Goal: Transaction & Acquisition: Purchase product/service

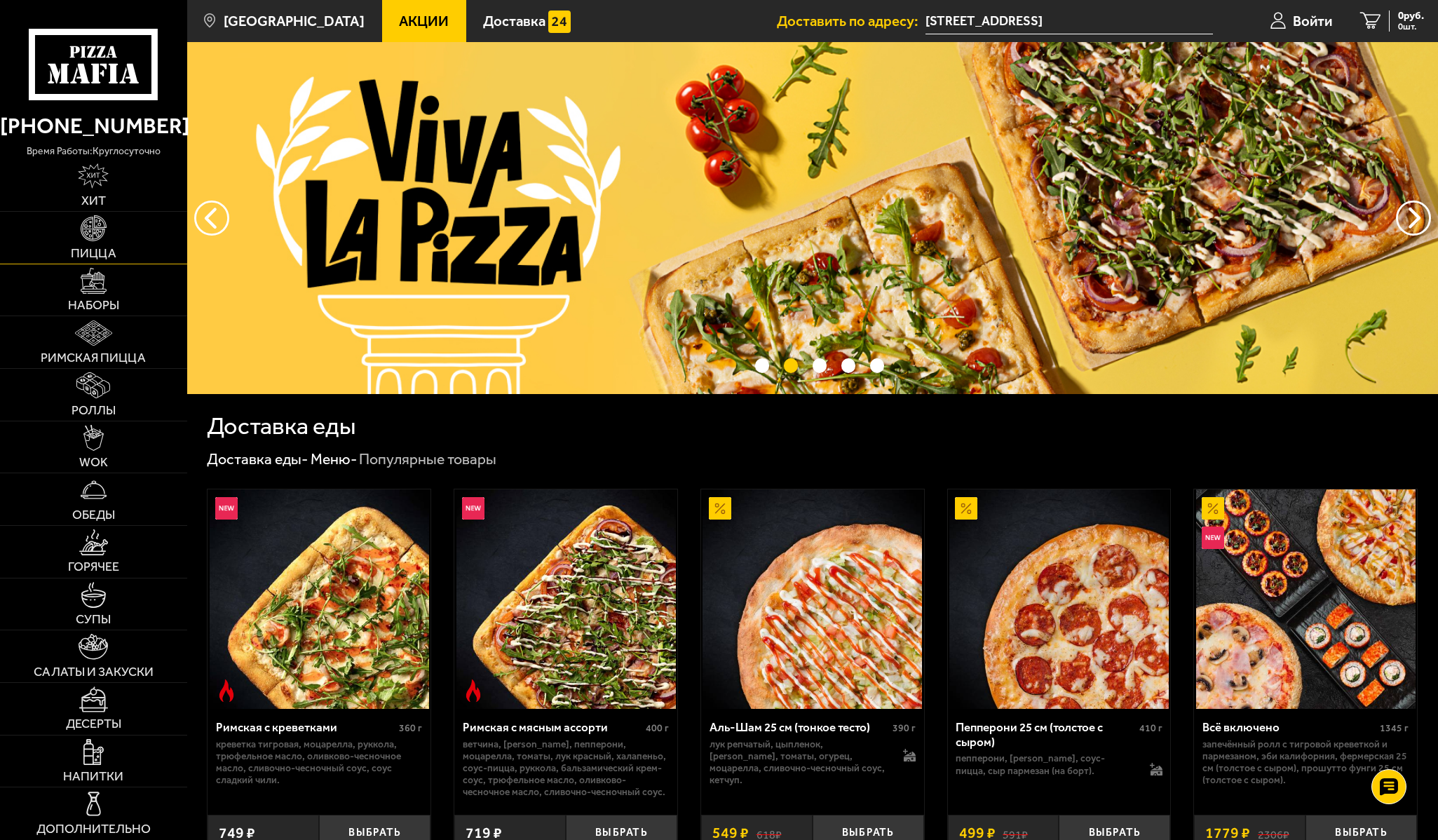
click at [99, 238] on img at bounding box center [93, 228] width 26 height 26
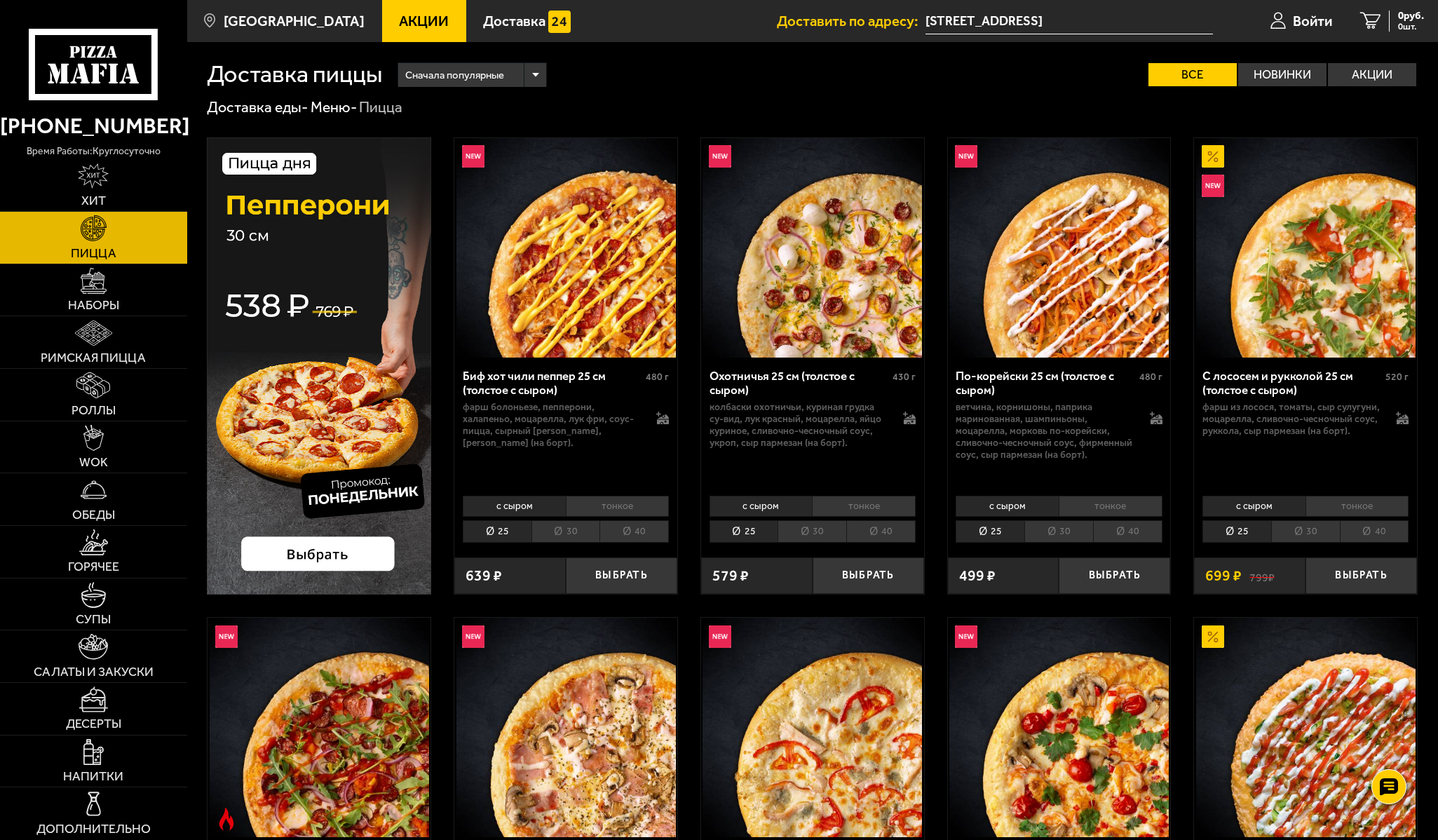
scroll to position [436, 0]
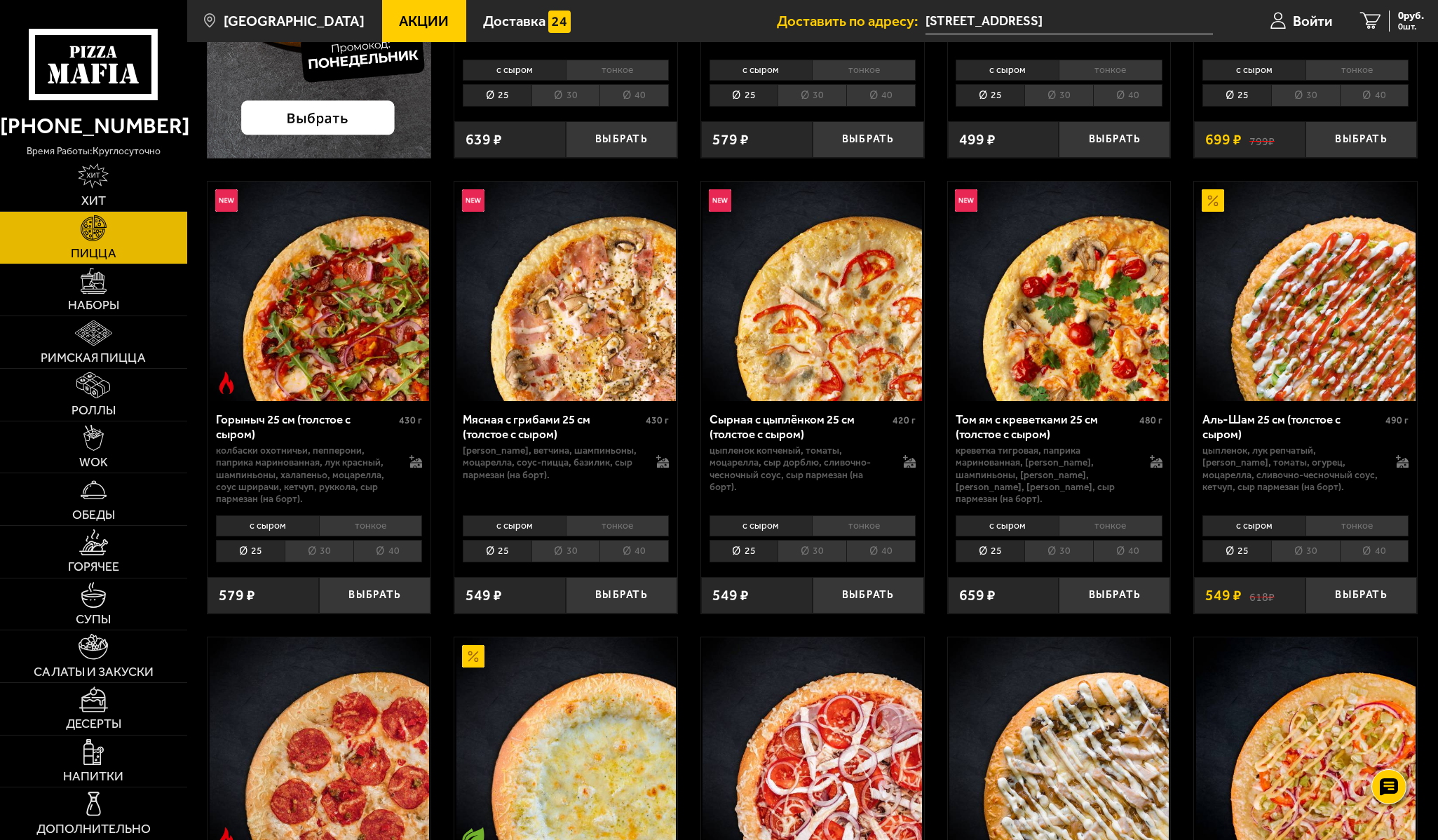
click at [1347, 242] on img at bounding box center [1305, 290] width 219 height 219
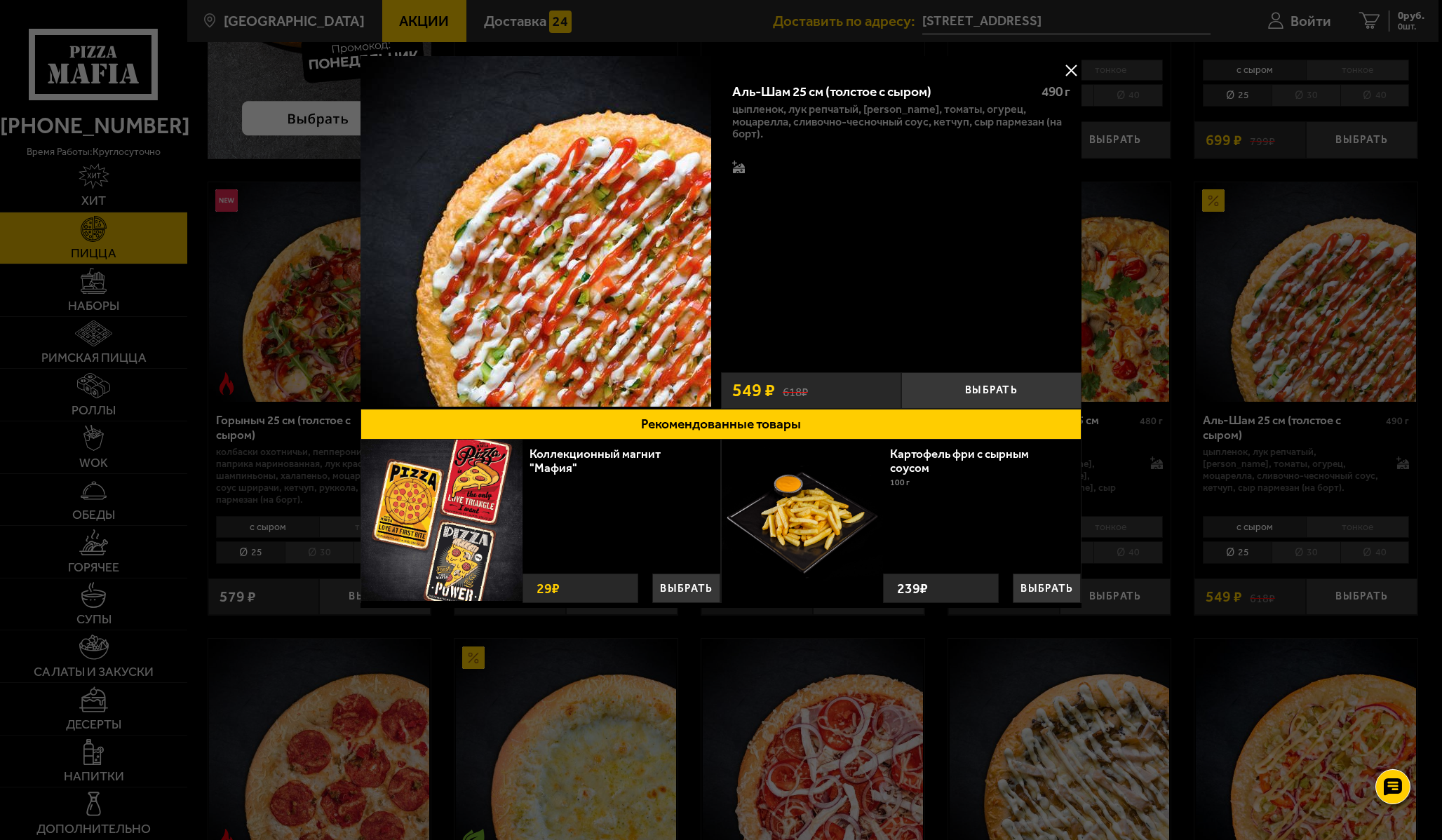
click at [826, 389] on div "618 ₽ 549 ₽" at bounding box center [811, 390] width 180 height 36
click at [979, 395] on button "Выбрать" at bounding box center [991, 390] width 180 height 36
click at [1078, 67] on button at bounding box center [1071, 69] width 21 height 21
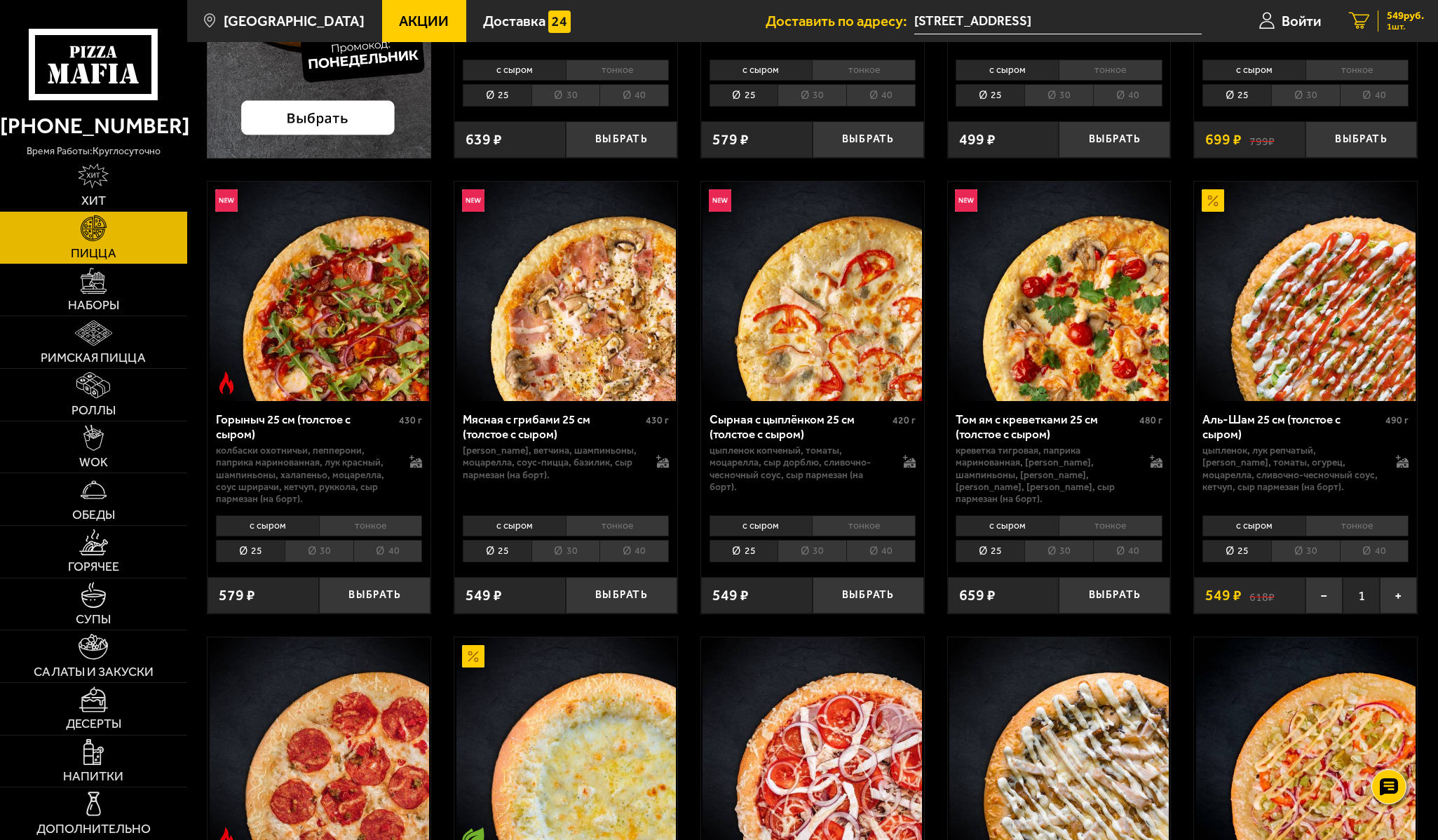
click at [1392, 24] on span "1 шт." at bounding box center [1406, 26] width 37 height 9
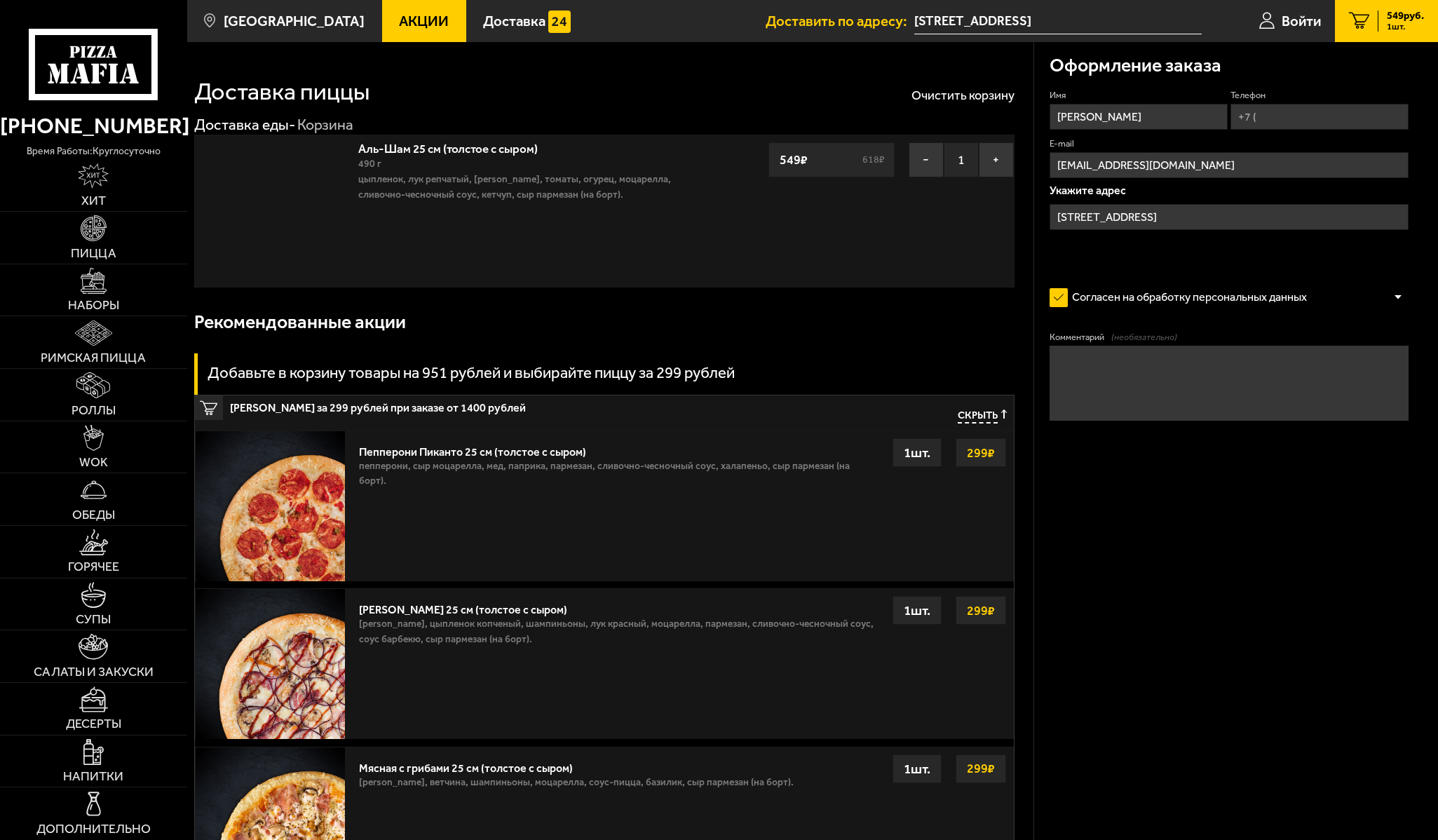
type input "Лиговский проспект, 232, подъезд 13"
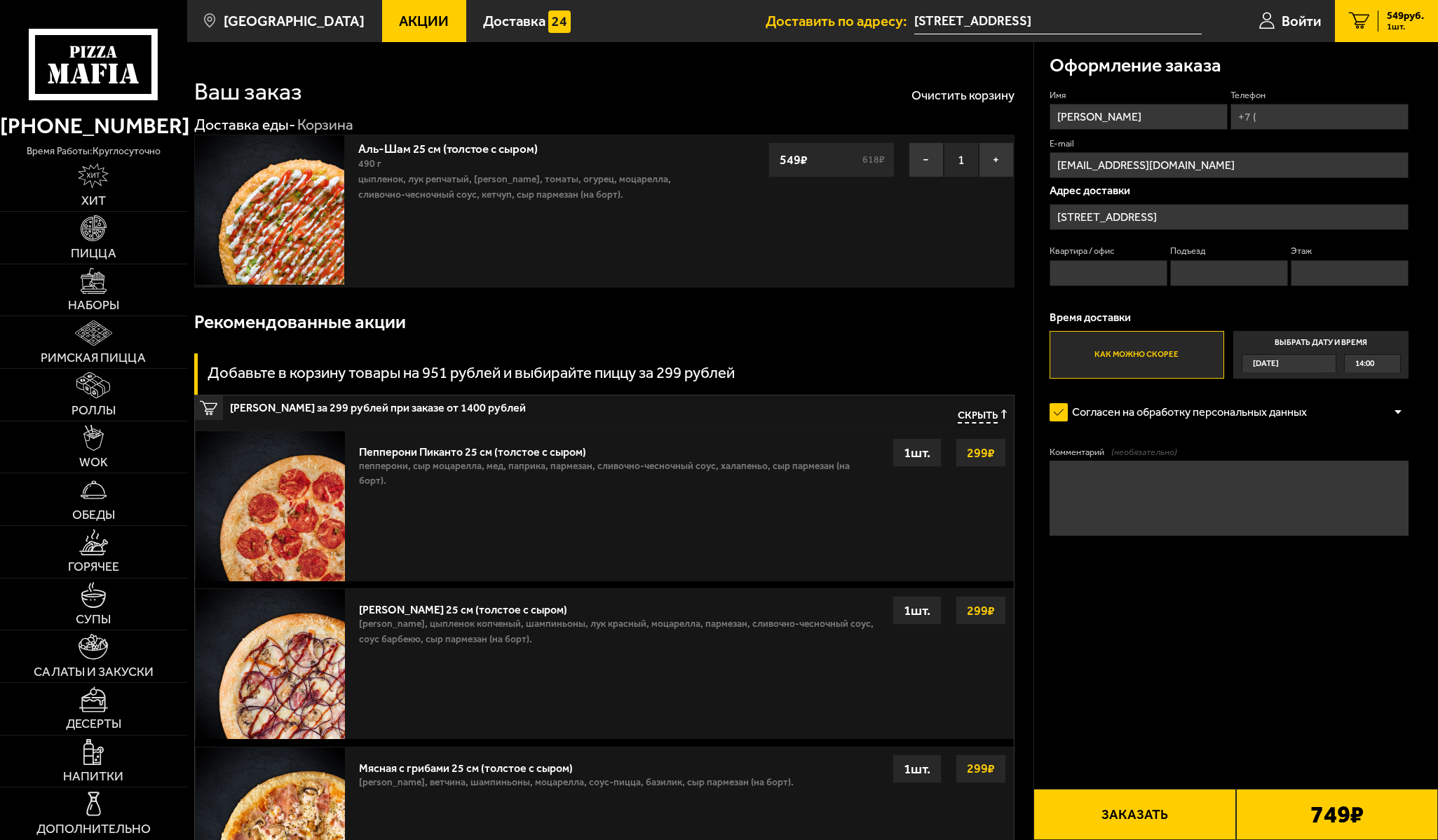
click at [528, 177] on p "цыпленок, лук репчатый, салат айсберг, томаты, огурец, моцарелла, сливочно-чесн…" at bounding box center [534, 187] width 352 height 30
click at [923, 158] on button "−" at bounding box center [926, 159] width 35 height 35
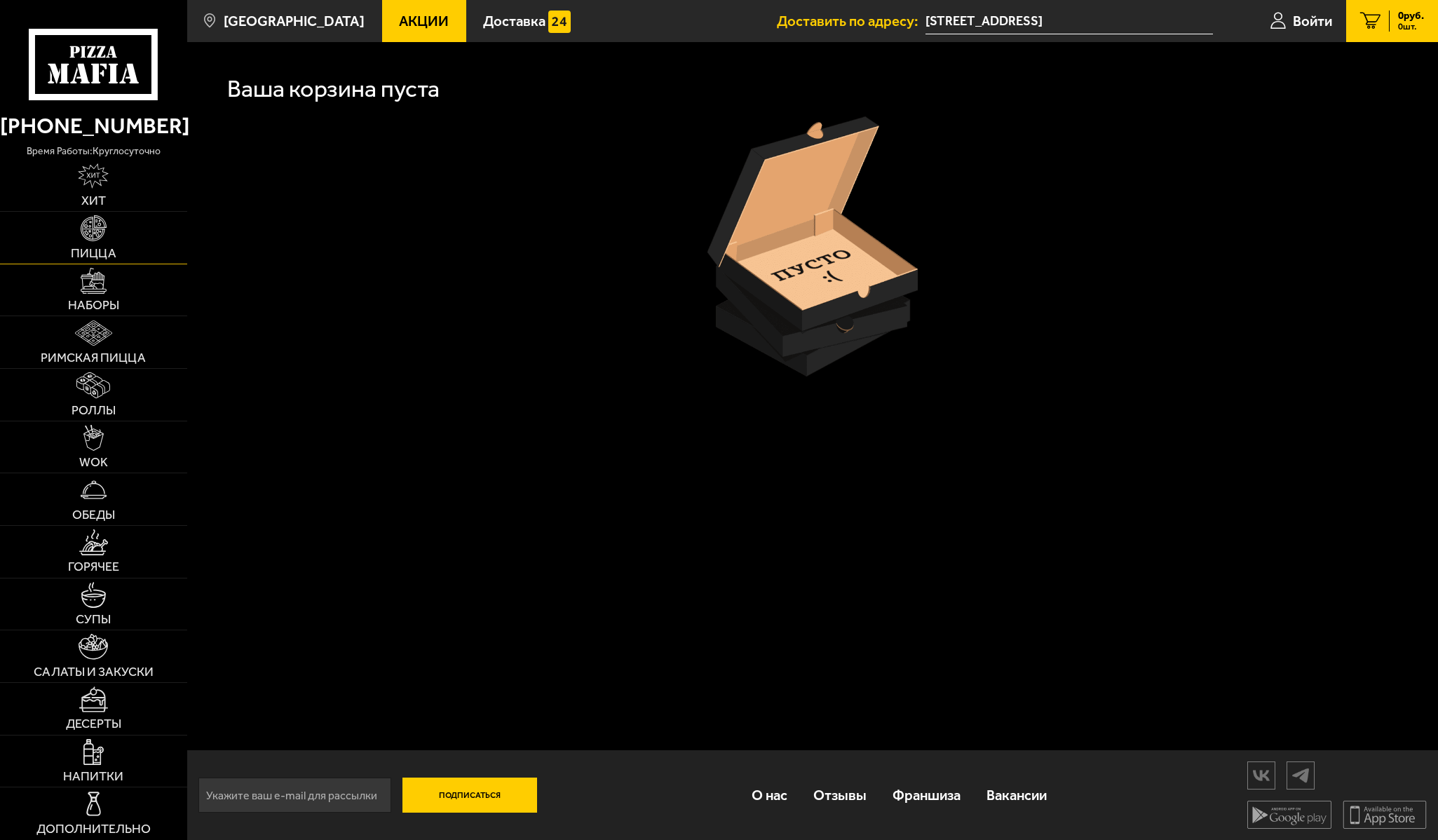
click at [99, 248] on span "Пицца" at bounding box center [94, 253] width 46 height 13
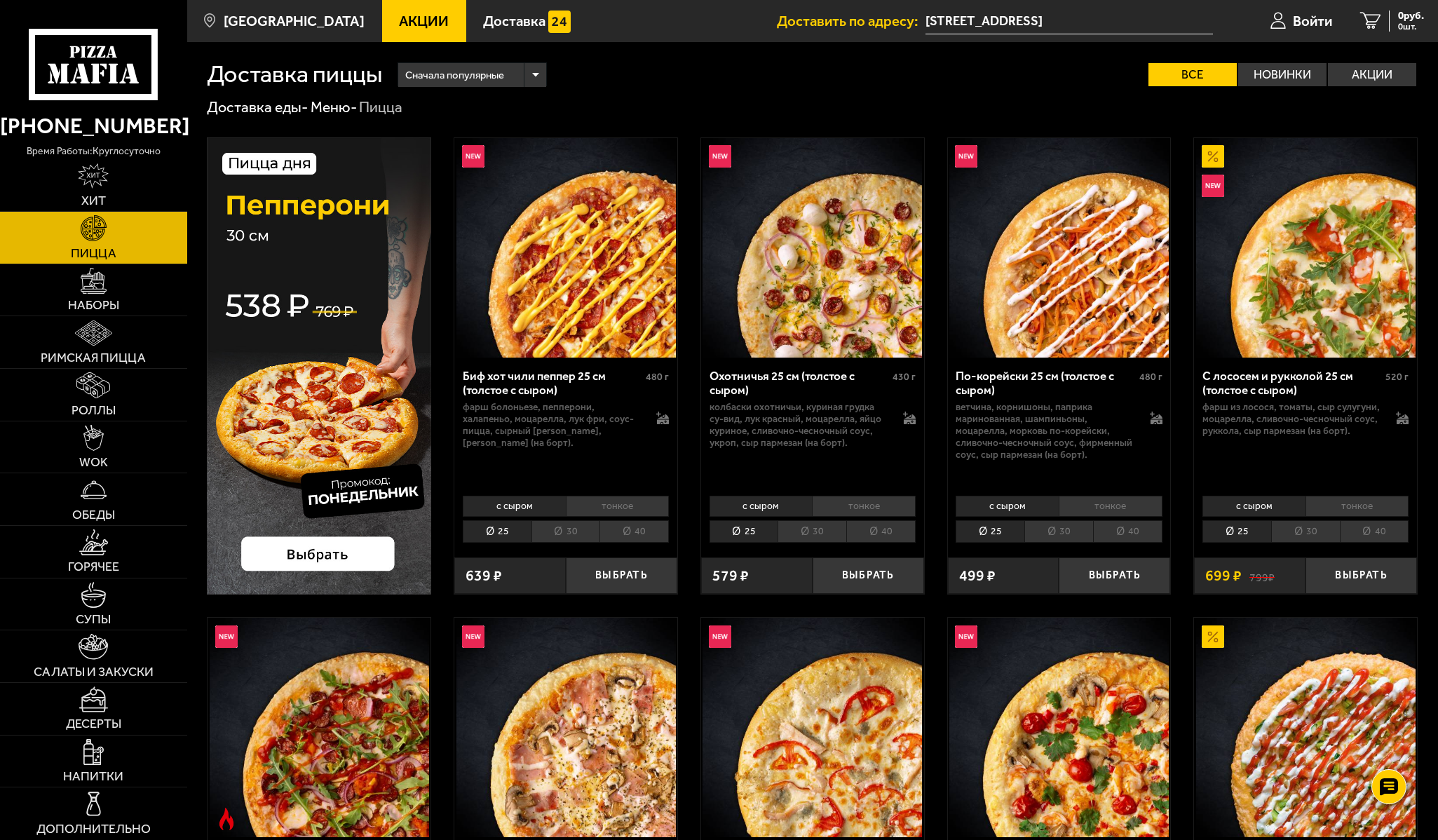
click at [478, 72] on span "Сначала популярные" at bounding box center [455, 75] width 99 height 29
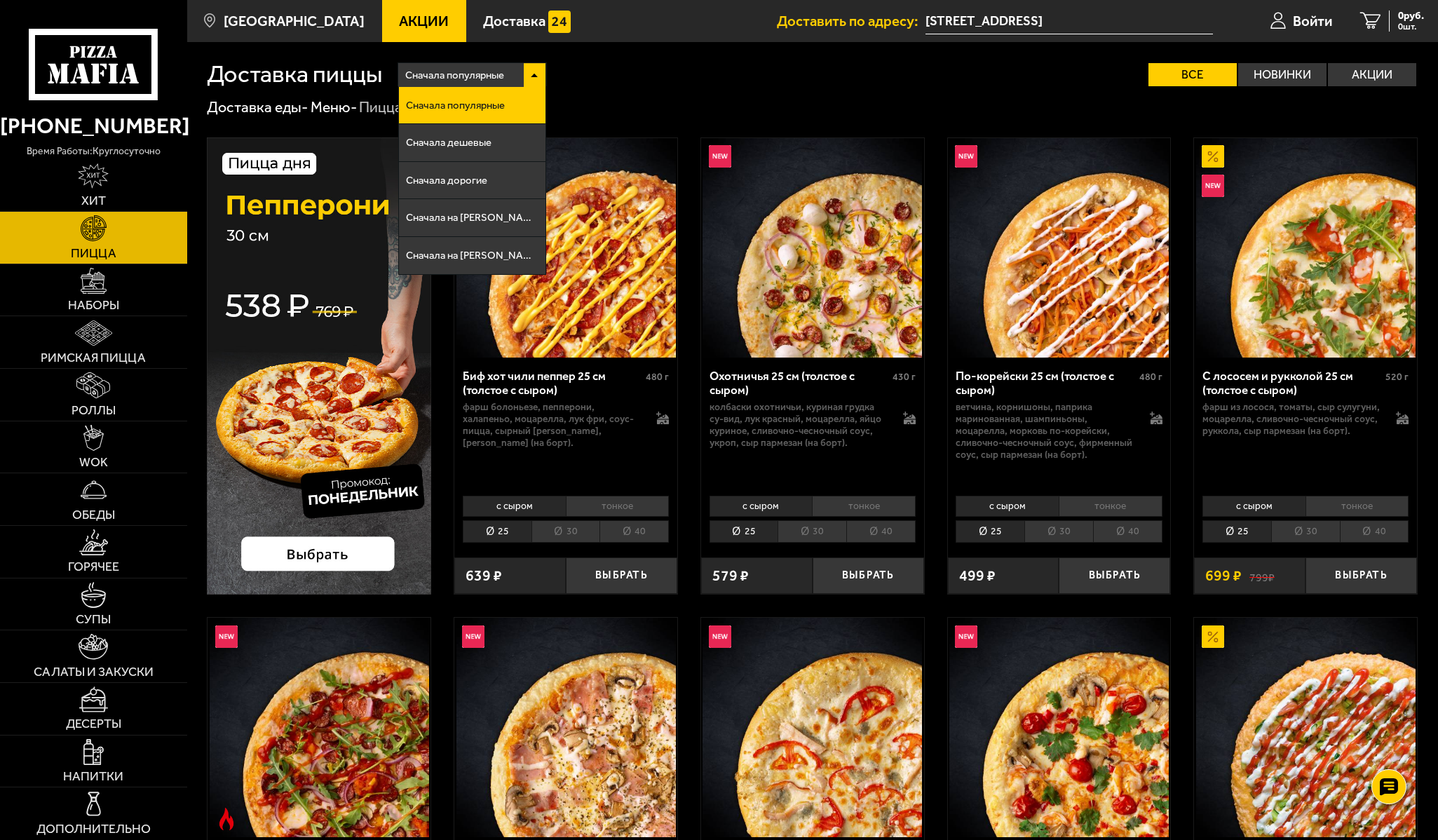
click at [655, 80] on div "Сначала популярные Сначала популярные Сначала дешевые Сначала дорогие Сначала н…" at bounding box center [899, 75] width 1036 height 24
click at [473, 220] on li "Сначала на А" at bounding box center [473, 218] width 147 height 37
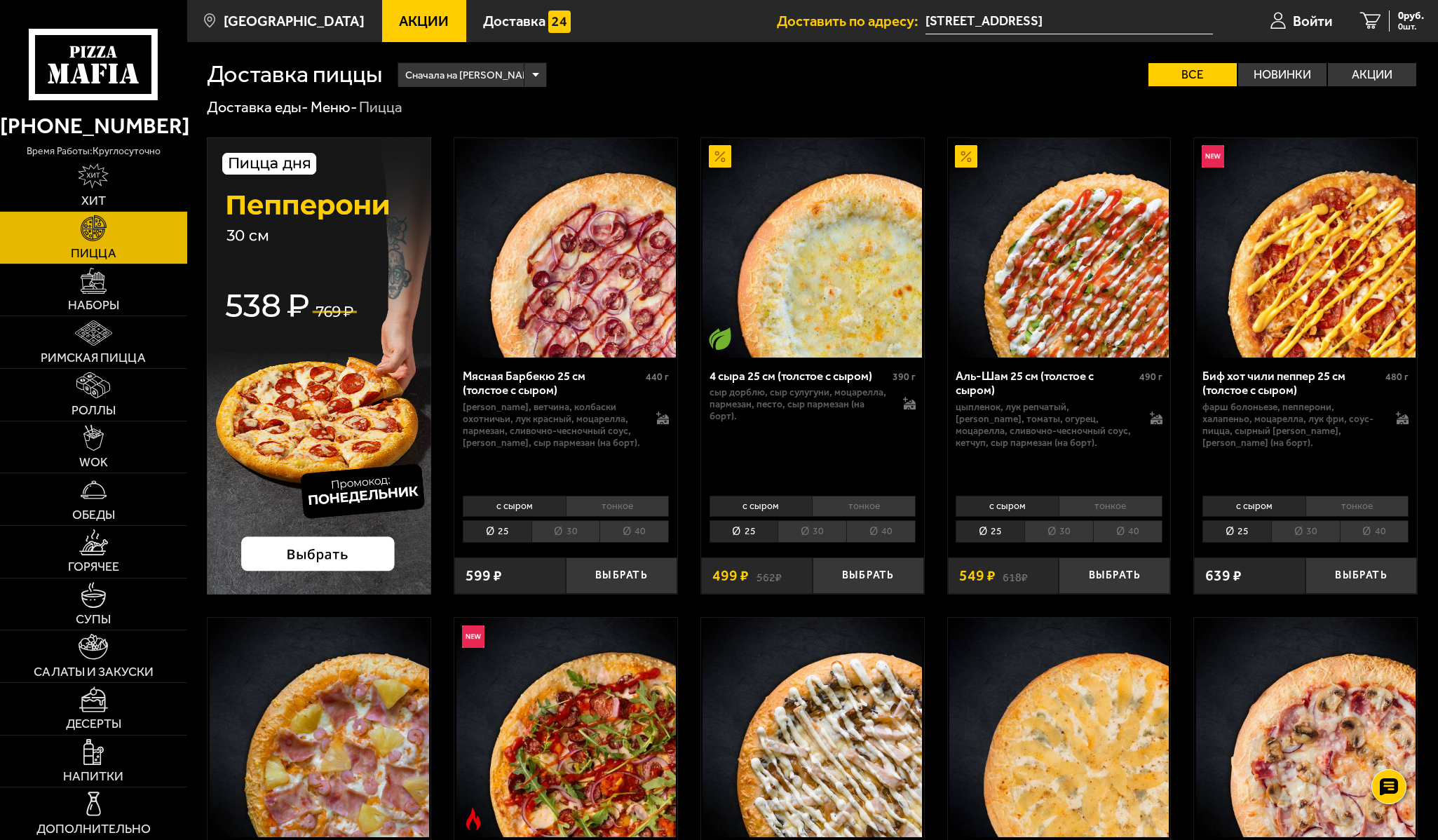
click at [1066, 538] on li "30" at bounding box center [1059, 531] width 69 height 22
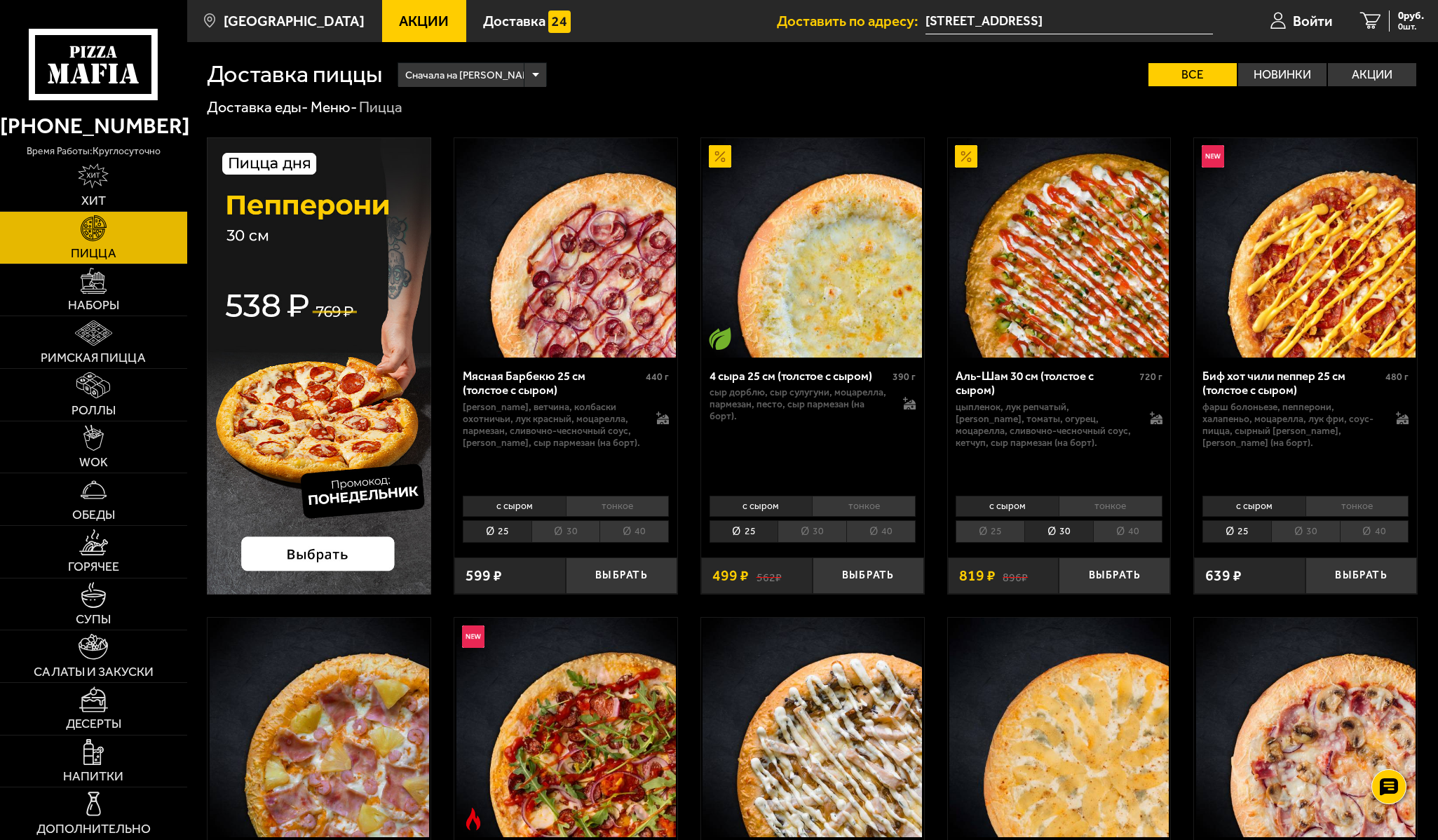
click at [1106, 508] on li "тонкое" at bounding box center [1110, 506] width 104 height 21
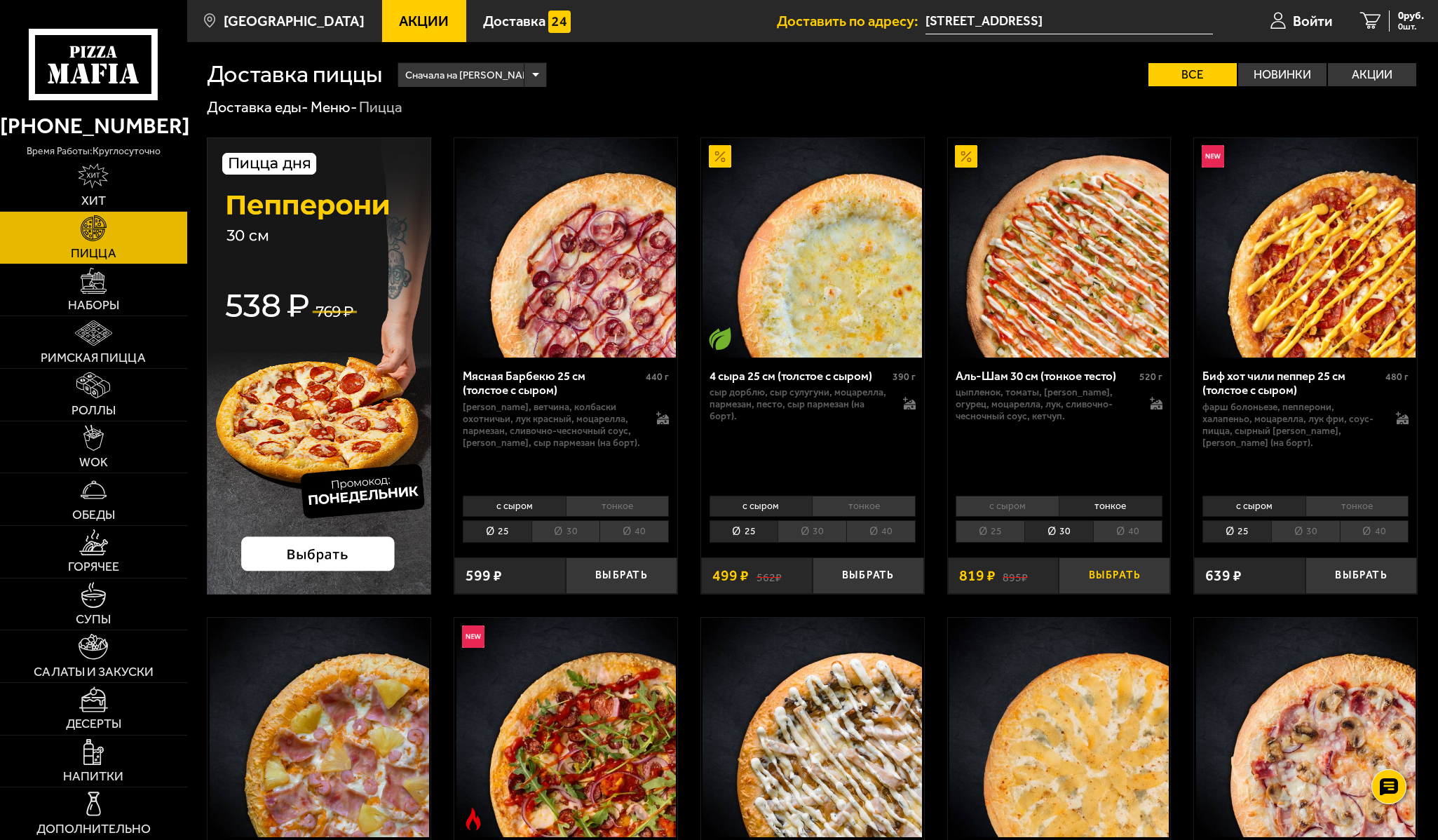
click at [1097, 572] on button "Выбрать" at bounding box center [1114, 575] width 112 height 36
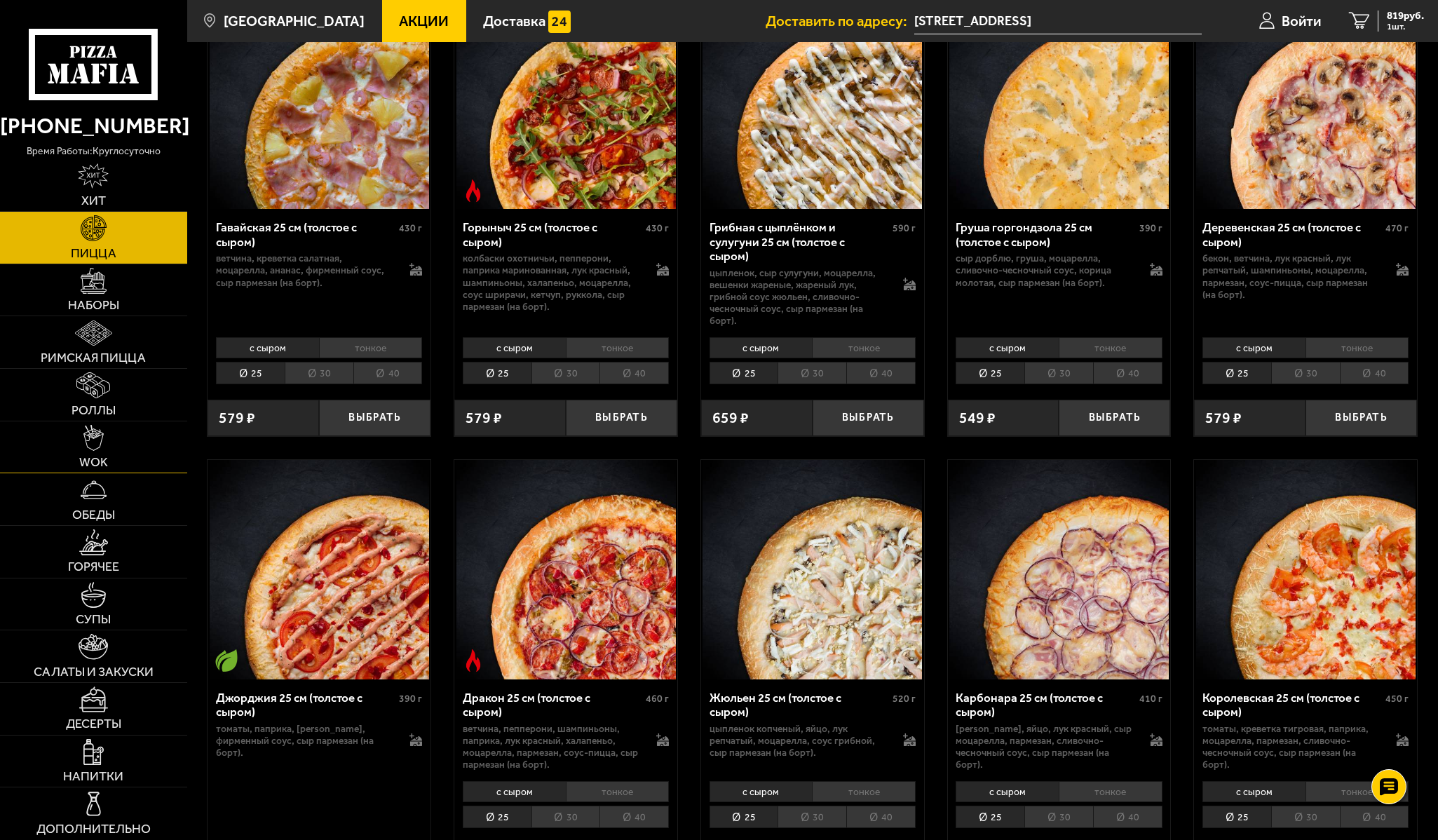
scroll to position [639, 0]
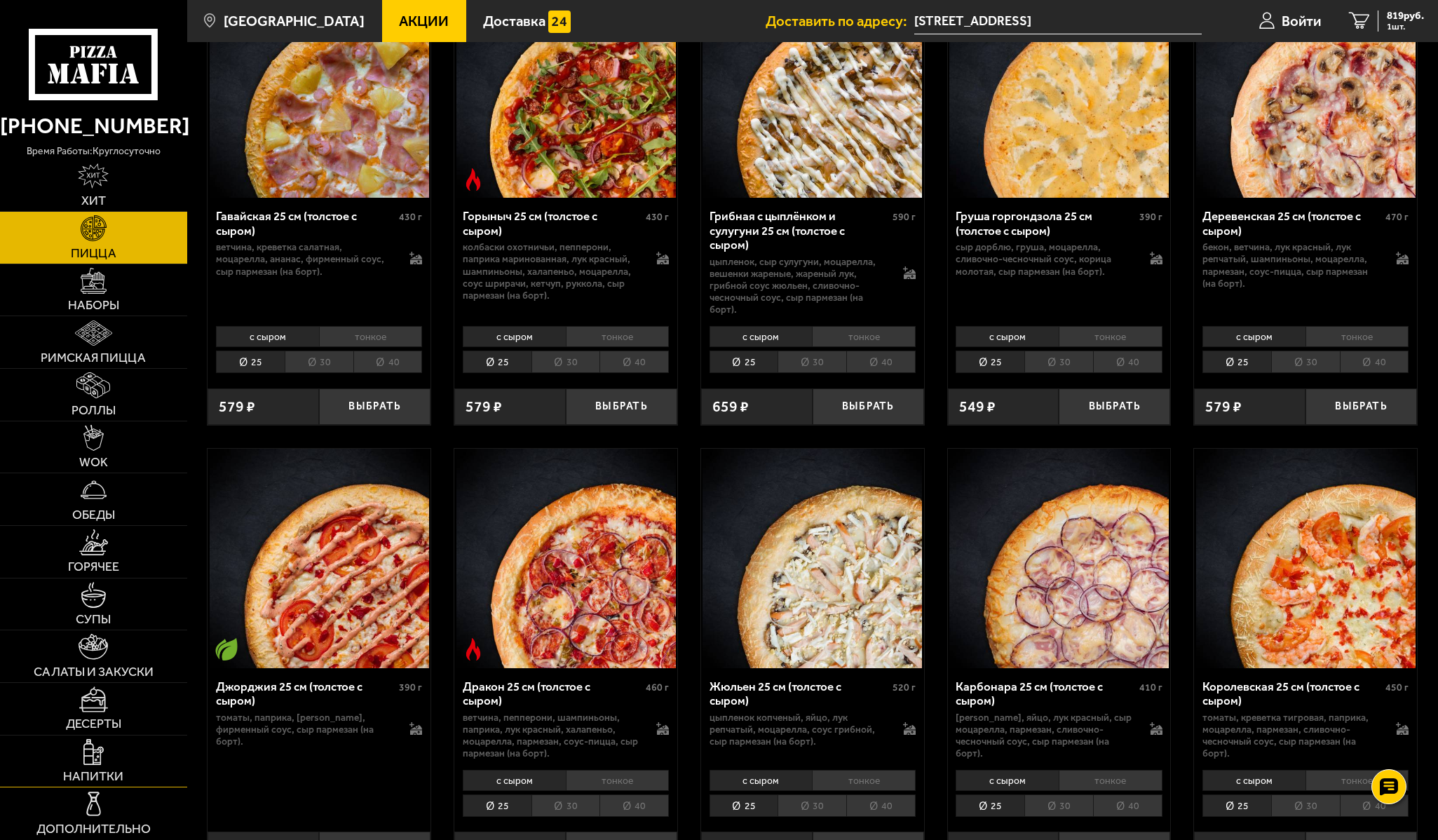
click at [93, 759] on img at bounding box center [94, 752] width 20 height 26
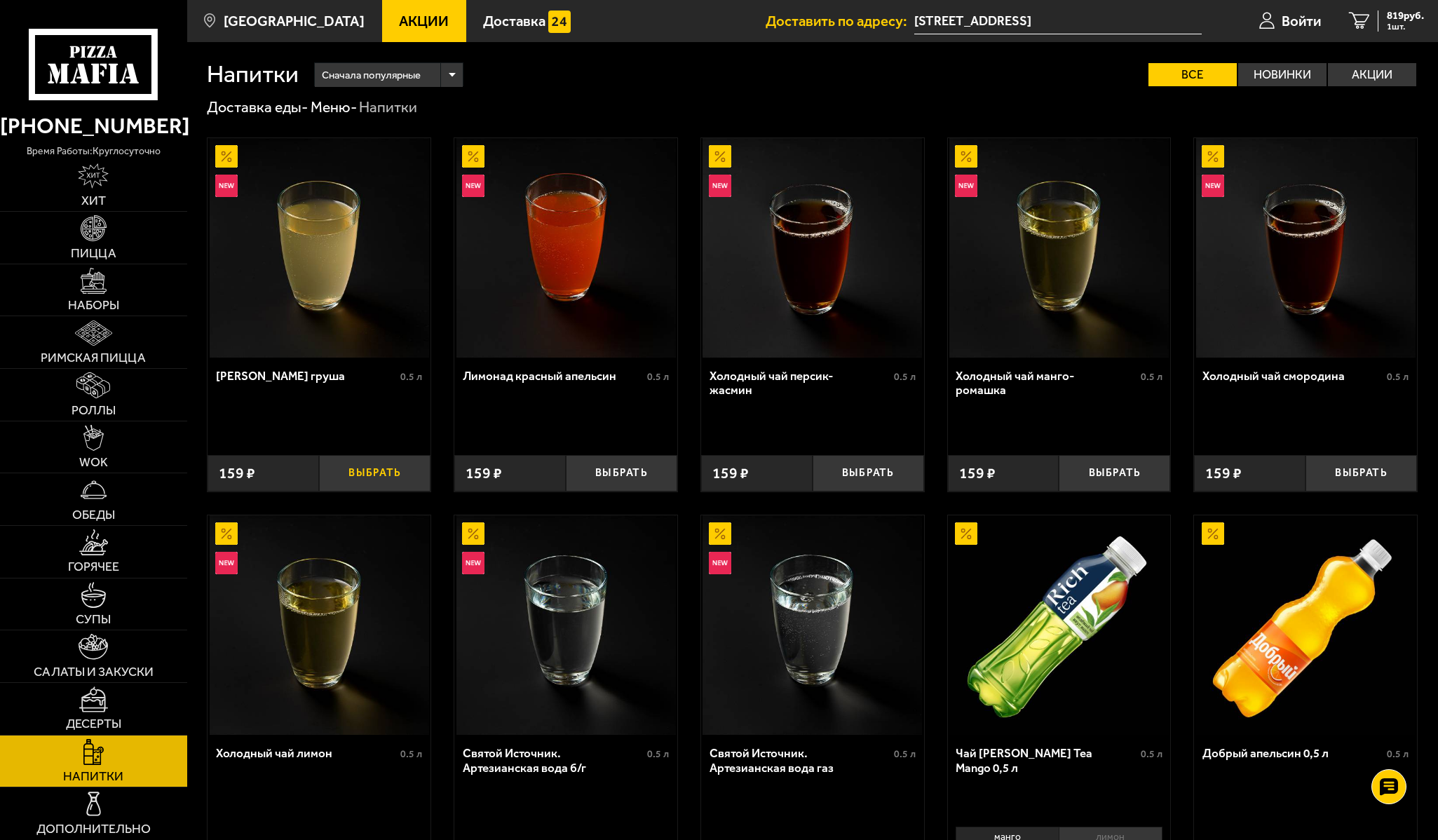
click at [371, 473] on button "Выбрать" at bounding box center [375, 472] width 112 height 36
click at [1418, 30] on span "2 шт." at bounding box center [1406, 26] width 37 height 9
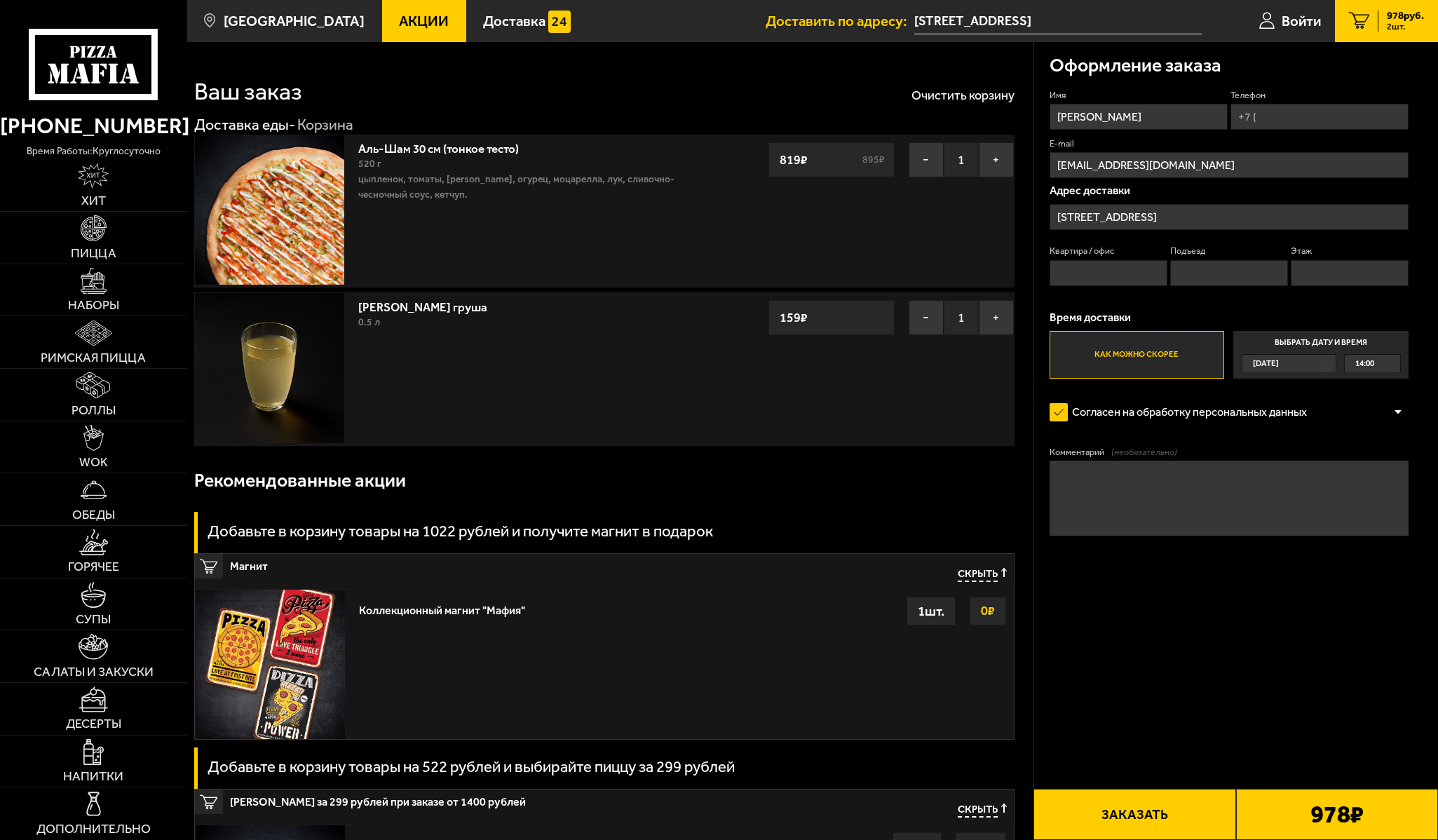
click at [1120, 283] on input "Квартира / офис" at bounding box center [1109, 273] width 119 height 26
type input "666"
click at [1236, 266] on input "Подъезд" at bounding box center [1230, 273] width 119 height 26
type input "13"
click at [1371, 280] on input "Этаж" at bounding box center [1350, 273] width 119 height 26
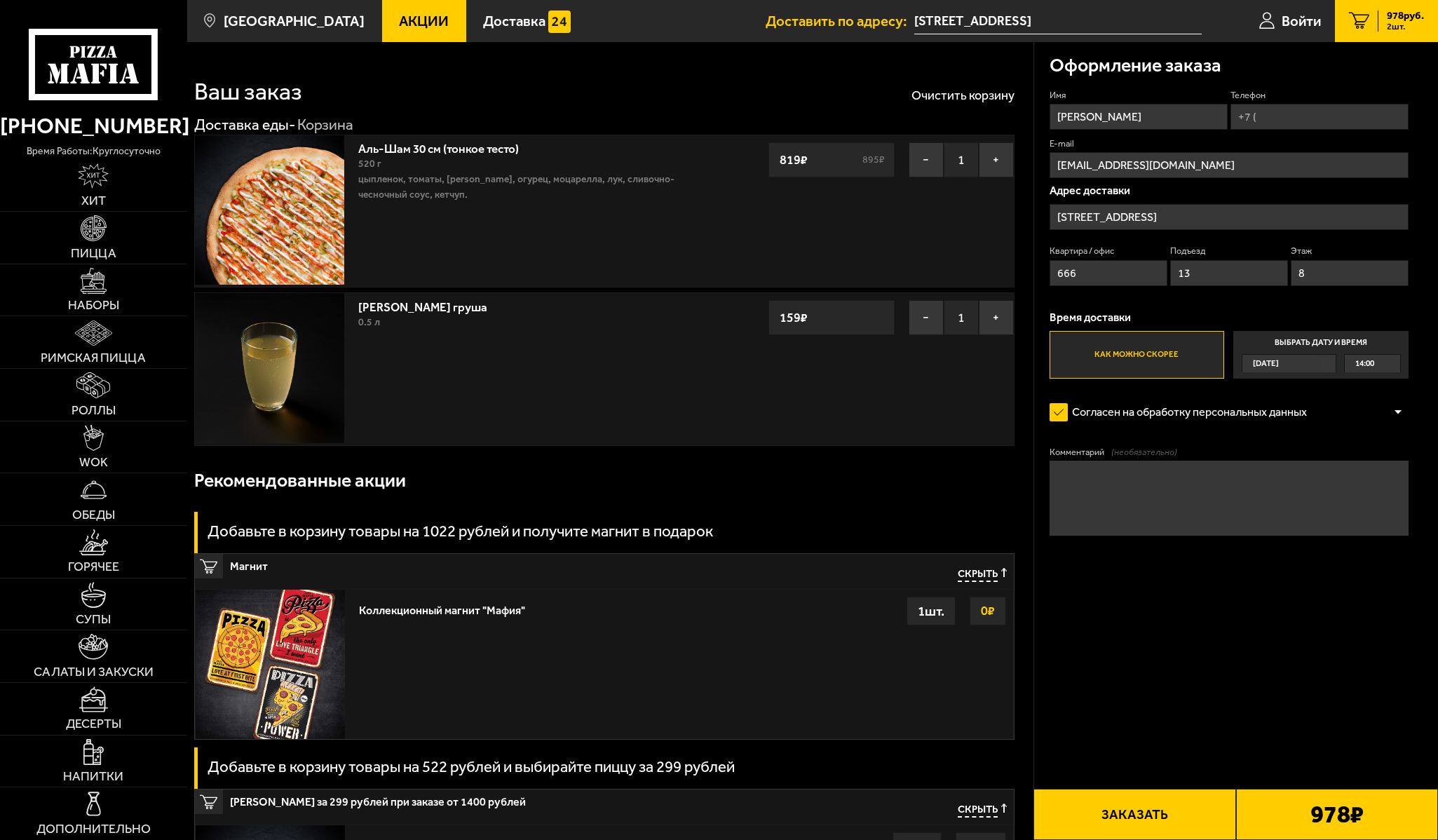
type input "8"
click at [1163, 811] on button "Заказать" at bounding box center [1134, 814] width 202 height 51
click at [1274, 110] on input "Телефон" at bounding box center [1319, 117] width 178 height 26
type input "+7 (967) 513-19-40"
click at [1182, 803] on button "Заказать" at bounding box center [1134, 814] width 202 height 51
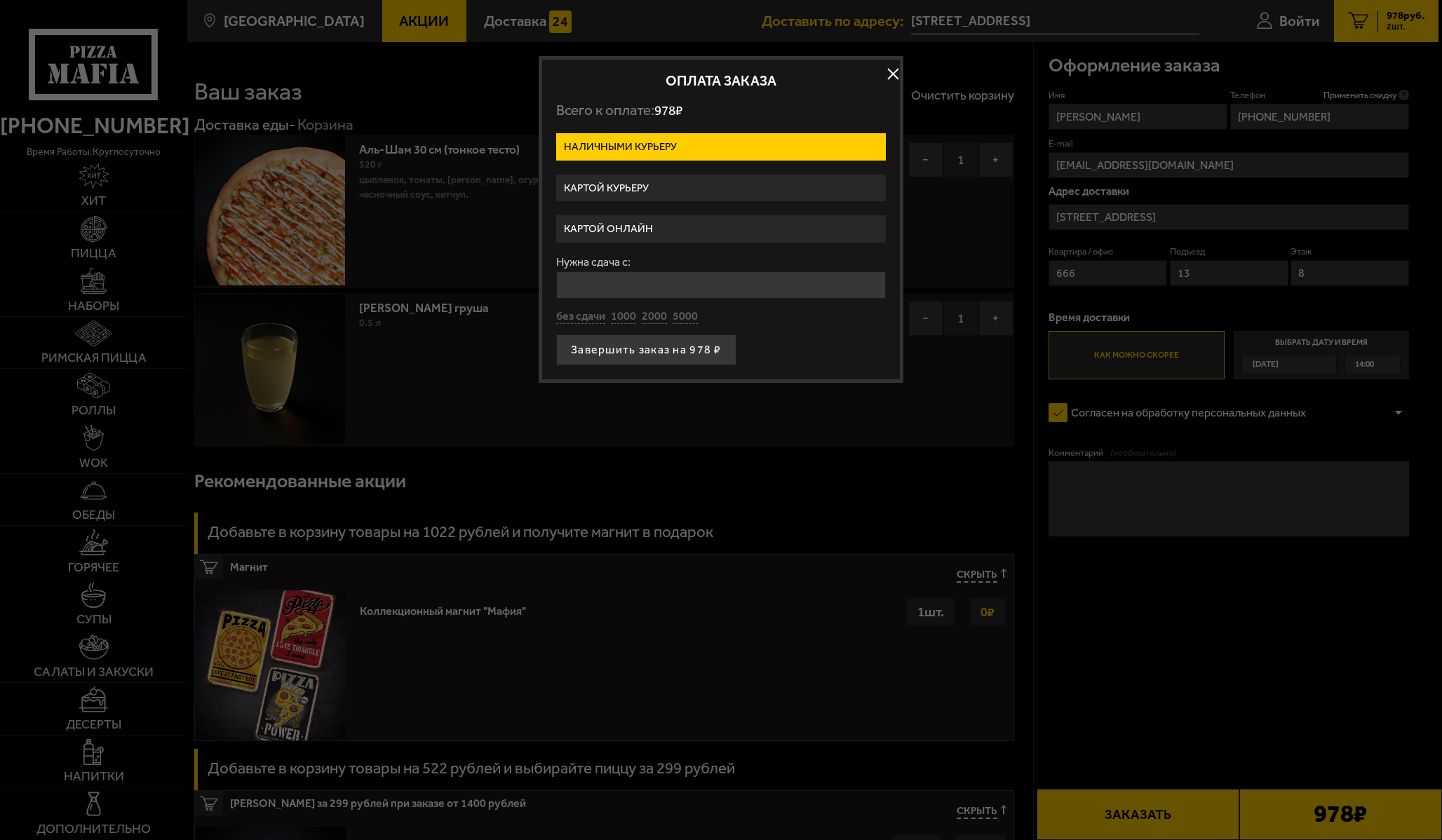
click at [724, 194] on label "Картой курьеру" at bounding box center [721, 188] width 330 height 27
click at [0, 0] on input "Картой курьеру" at bounding box center [0, 0] width 0 height 0
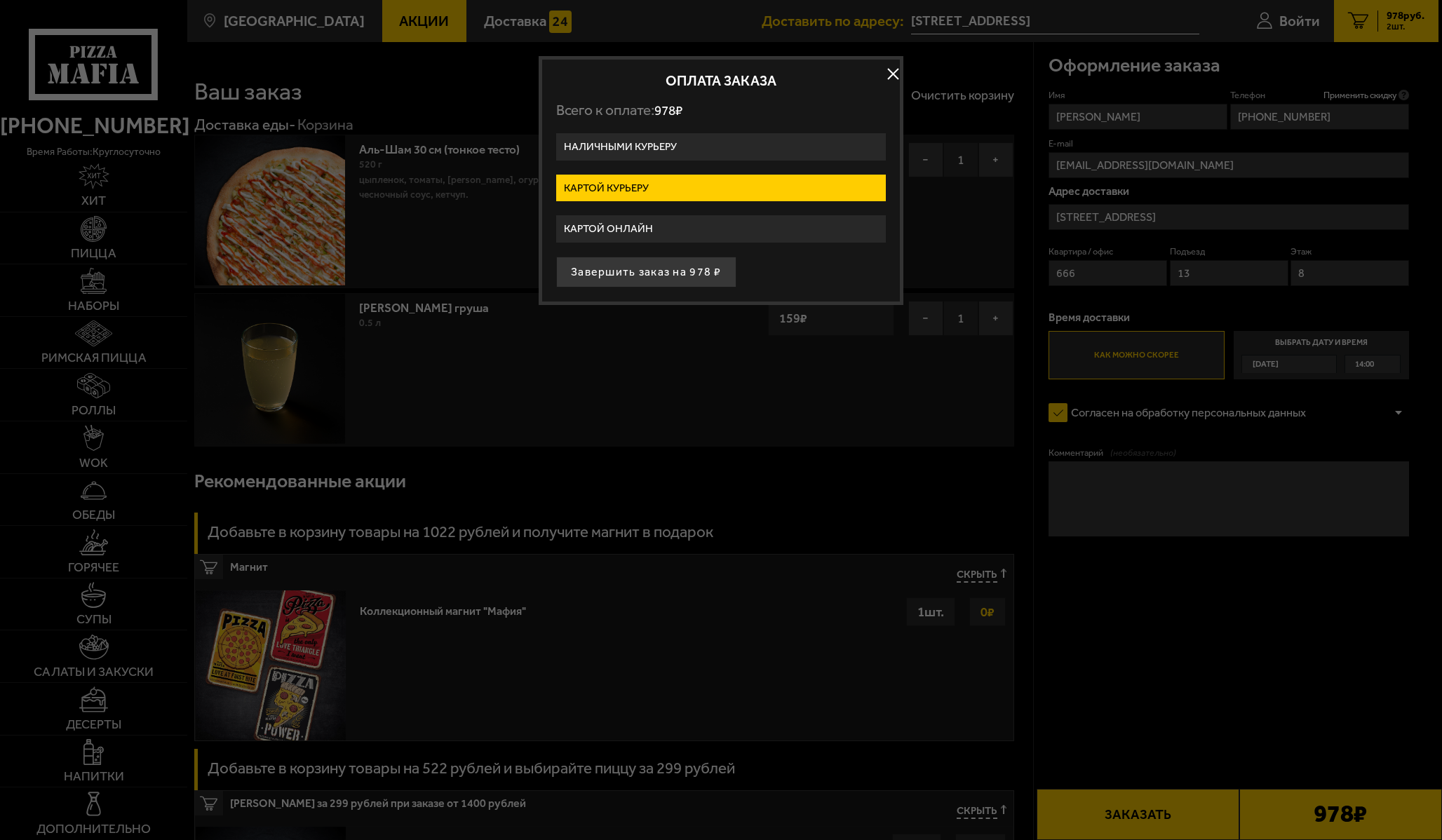
click at [643, 229] on label "Картой онлайн" at bounding box center [721, 229] width 330 height 27
click at [0, 0] on input "Картой онлайн" at bounding box center [0, 0] width 0 height 0
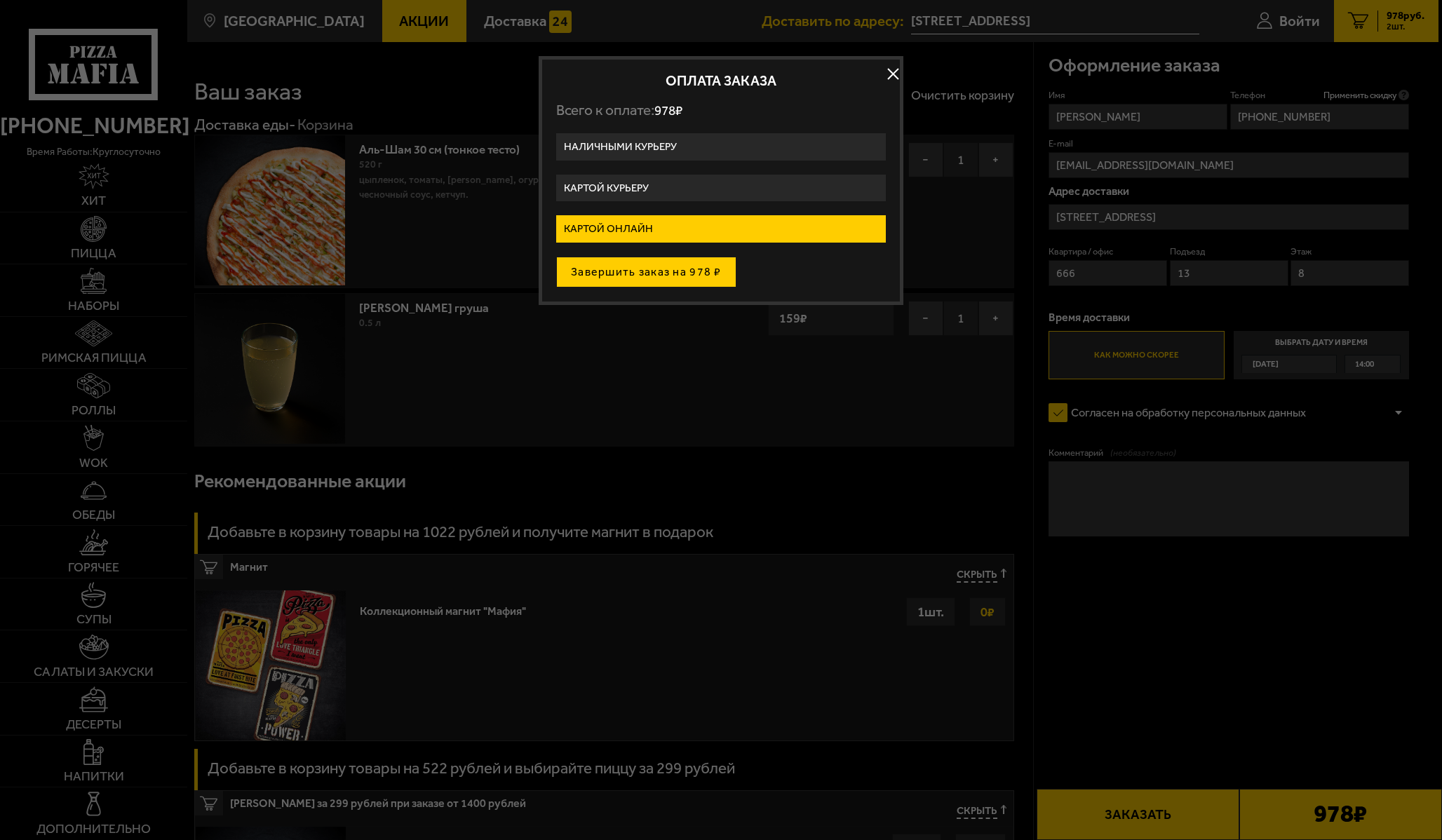
click at [655, 279] on button "Завершить заказ на 978 ₽" at bounding box center [646, 272] width 180 height 30
